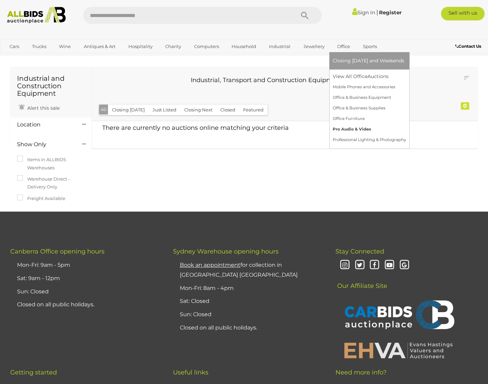
click at [340, 126] on link "Pro Audio & Video" at bounding box center [369, 129] width 73 height 11
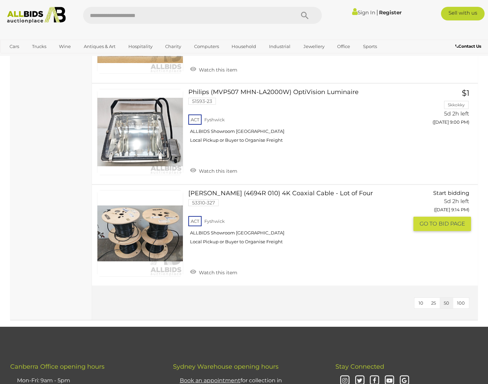
scroll to position [4948, 0]
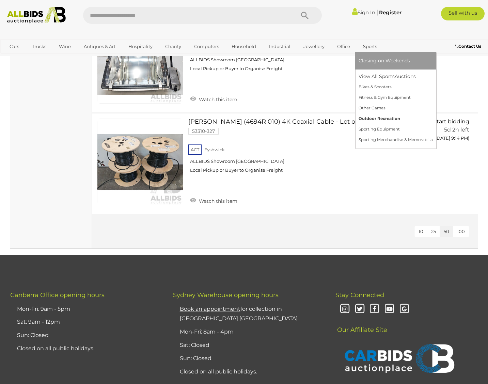
click at [370, 118] on link "Outdoor Recreation" at bounding box center [396, 118] width 74 height 11
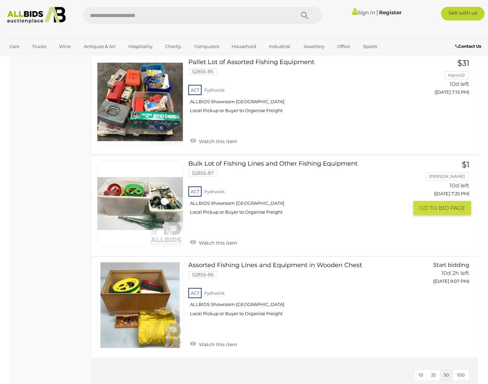
scroll to position [736, 0]
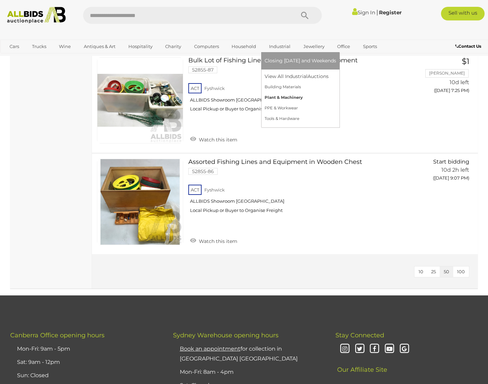
click at [286, 96] on link "Plant & Machinery" at bounding box center [301, 97] width 72 height 11
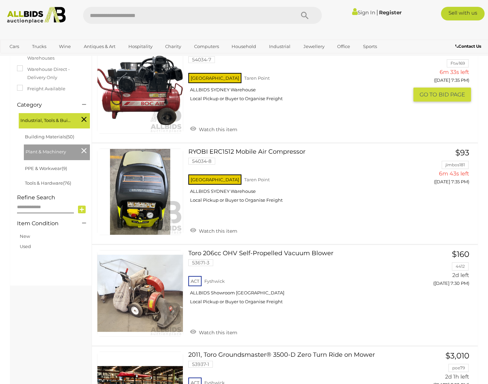
scroll to position [245, 0]
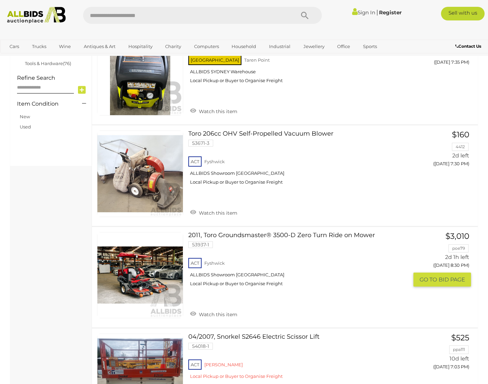
click at [149, 273] on link at bounding box center [140, 275] width 86 height 86
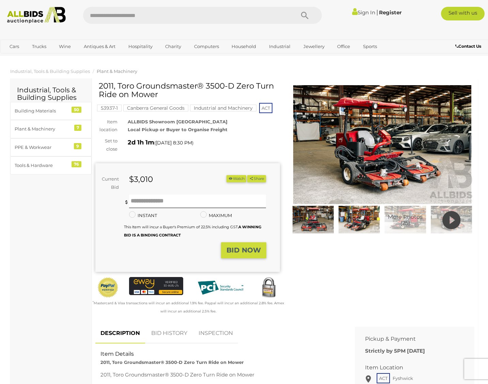
click at [454, 218] on icon at bounding box center [452, 220] width 18 height 22
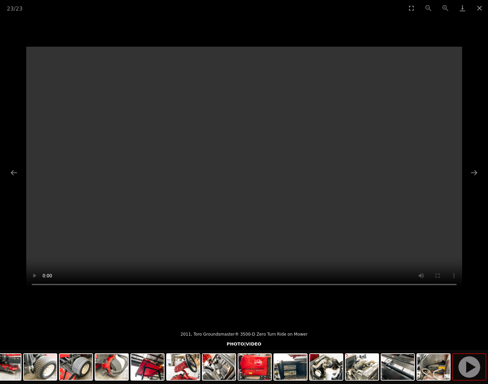
drag, startPoint x: 367, startPoint y: 202, endPoint x: 238, endPoint y: 169, distance: 132.8
click at [238, 169] on video "Your browser does not support HTML5 video." at bounding box center [244, 169] width 436 height 245
click at [246, 360] on img at bounding box center [255, 367] width 33 height 26
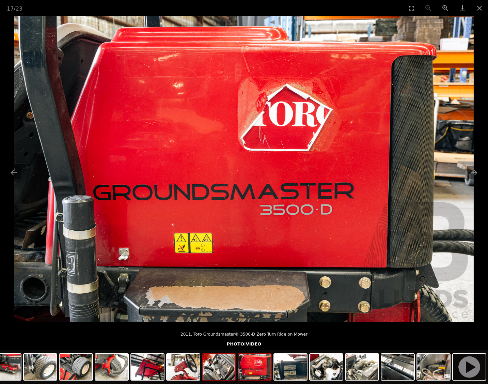
click at [216, 365] on img at bounding box center [219, 367] width 33 height 26
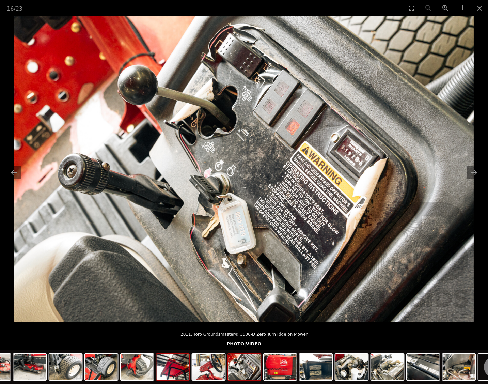
click at [183, 369] on img at bounding box center [173, 367] width 33 height 26
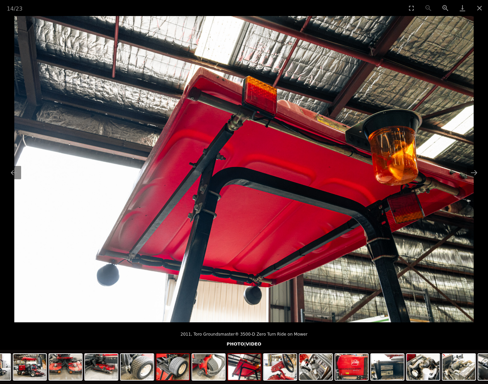
click at [160, 373] on img at bounding box center [173, 367] width 33 height 26
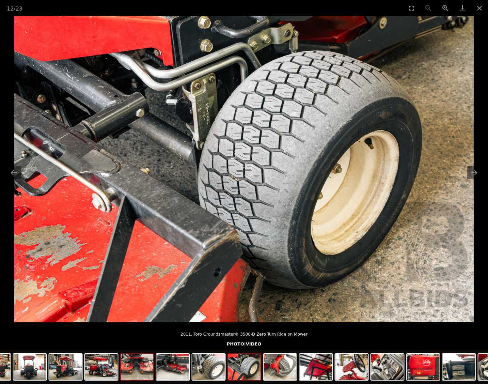
click at [140, 375] on img at bounding box center [137, 367] width 33 height 26
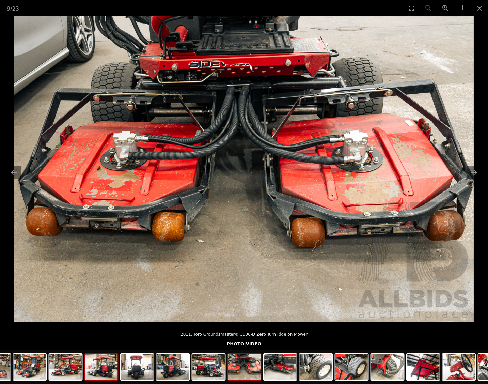
click at [104, 374] on img at bounding box center [101, 367] width 33 height 26
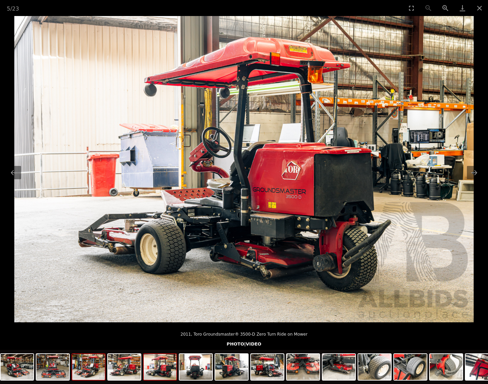
click at [84, 369] on img at bounding box center [88, 367] width 33 height 26
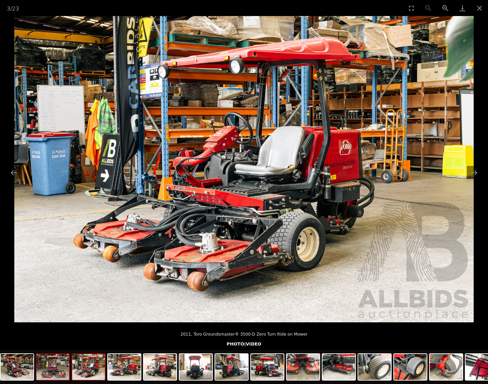
click at [53, 372] on img at bounding box center [52, 367] width 33 height 26
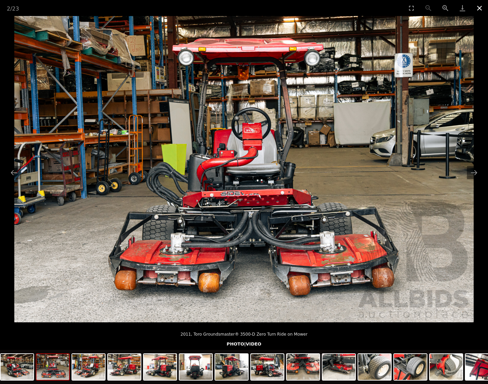
click at [479, 11] on button "Close gallery" at bounding box center [479, 8] width 17 height 16
